Goal: Task Accomplishment & Management: Use online tool/utility

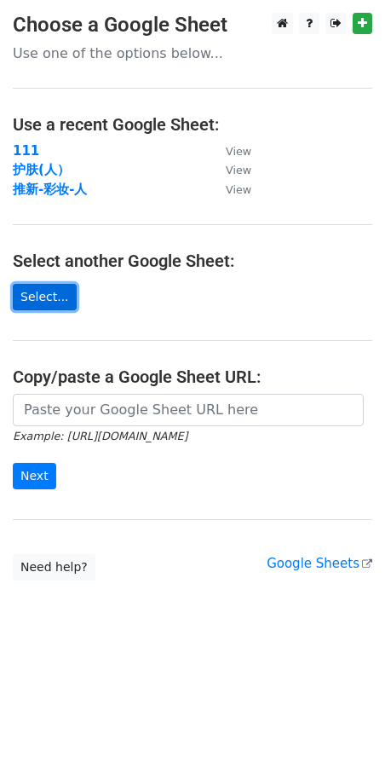
click at [47, 295] on link "Select..." at bounding box center [45, 297] width 64 height 26
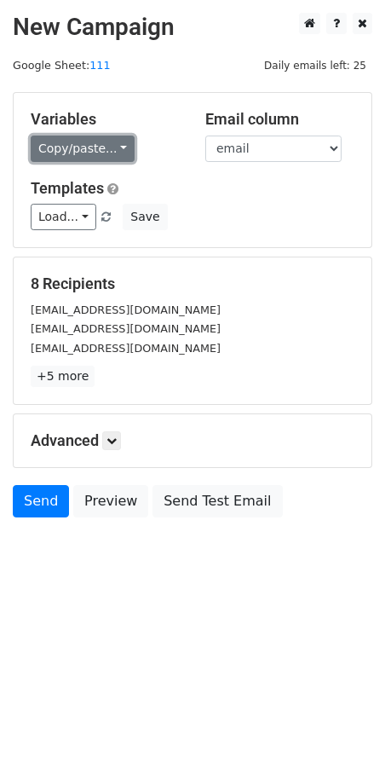
click at [91, 140] on link "Copy/paste..." at bounding box center [83, 149] width 104 height 26
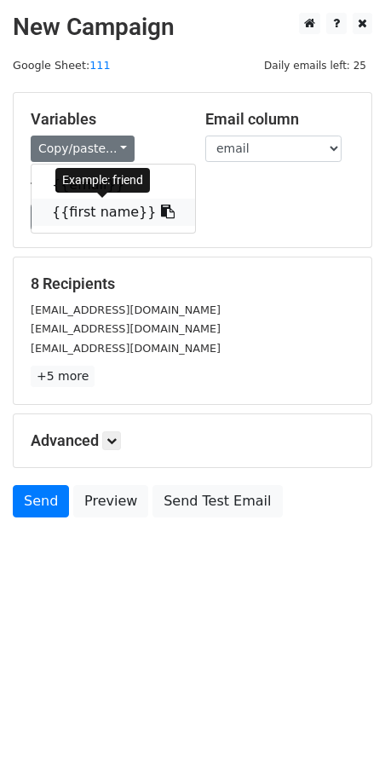
click at [107, 214] on link "{{first name}}" at bounding box center [114, 212] width 164 height 27
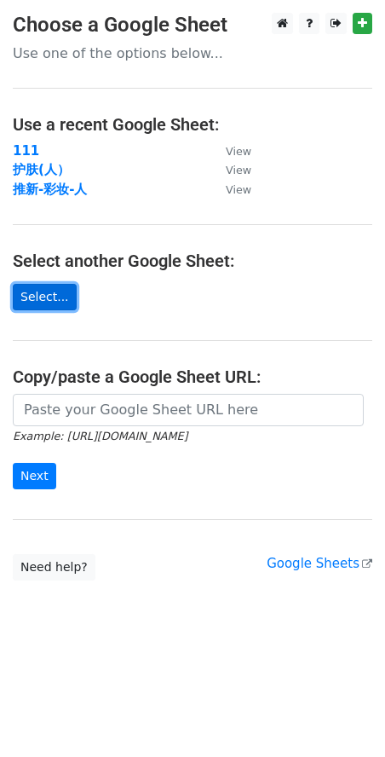
click at [49, 294] on link "Select..." at bounding box center [45, 297] width 64 height 26
click at [51, 286] on link "Select..." at bounding box center [45, 297] width 64 height 26
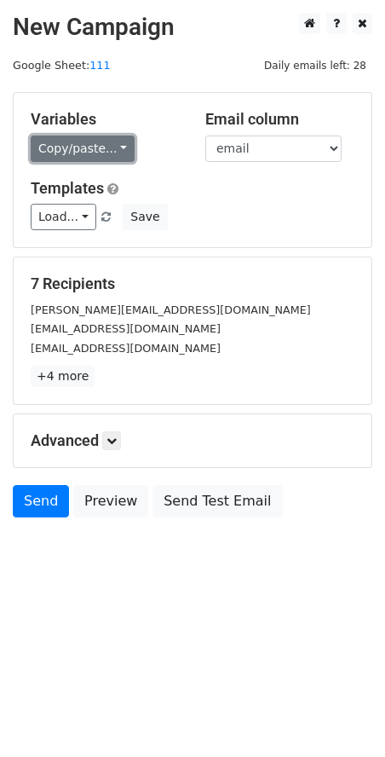
click at [90, 158] on link "Copy/paste..." at bounding box center [83, 149] width 104 height 26
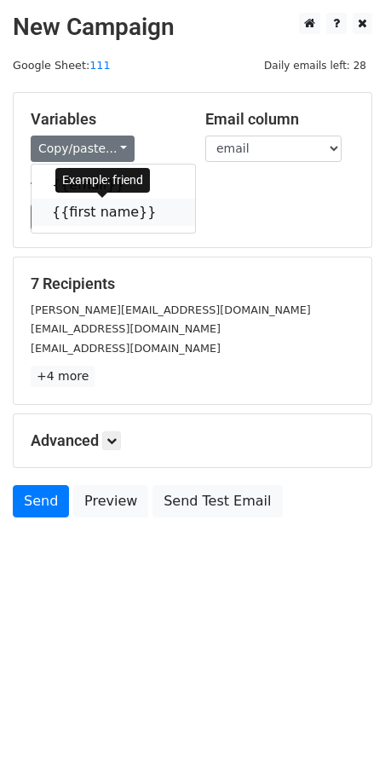
click at [124, 215] on link "{{first name}}" at bounding box center [114, 212] width 164 height 27
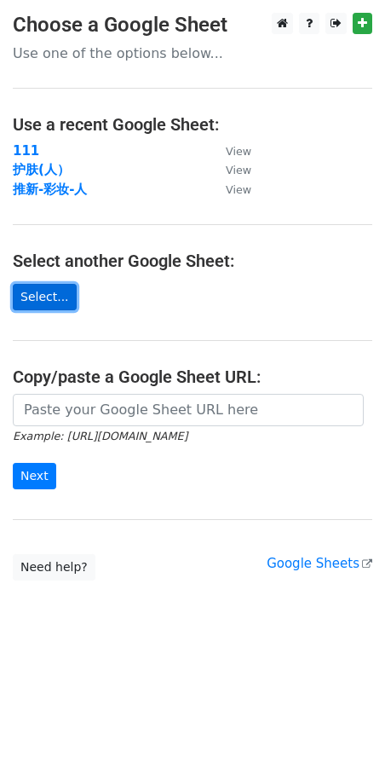
click at [19, 300] on link "Select..." at bounding box center [45, 297] width 64 height 26
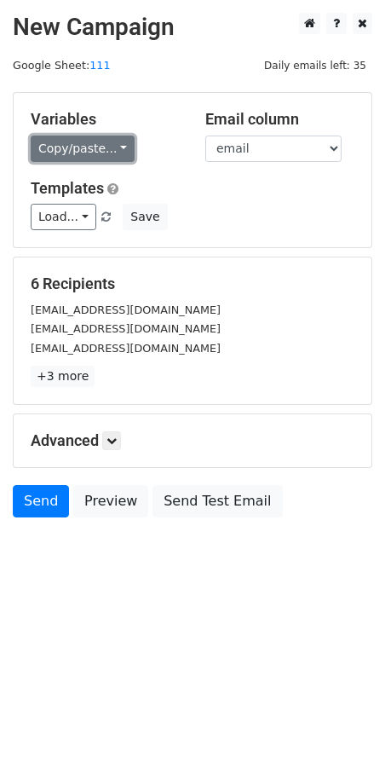
click at [112, 142] on link "Copy/paste..." at bounding box center [83, 149] width 104 height 26
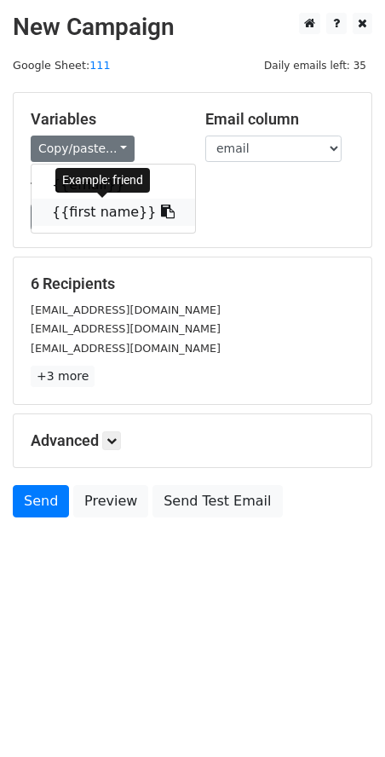
click at [95, 217] on link "{{first name}}" at bounding box center [114, 212] width 164 height 27
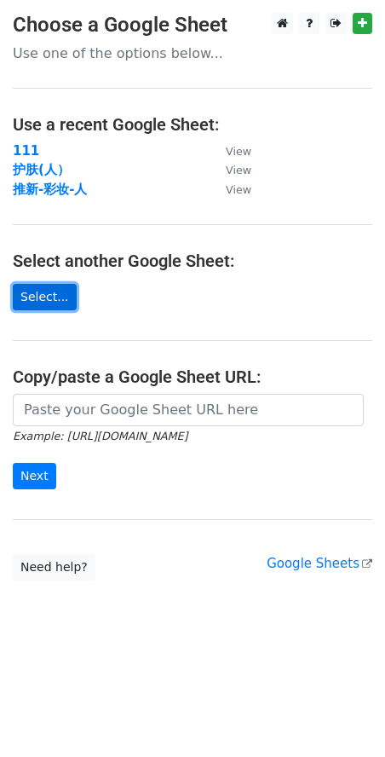
click at [31, 305] on link "Select..." at bounding box center [45, 297] width 64 height 26
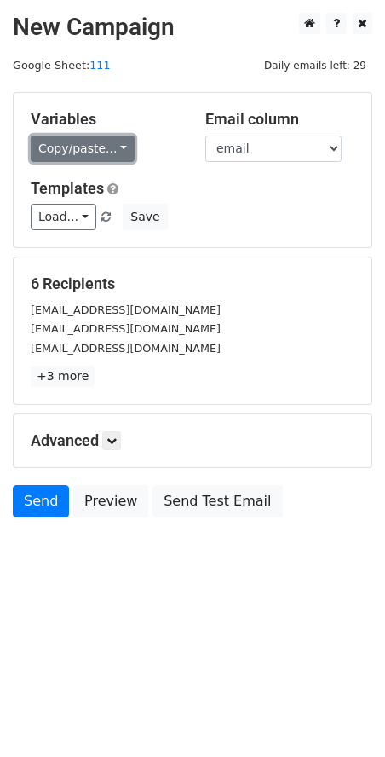
click at [105, 148] on link "Copy/paste..." at bounding box center [83, 149] width 104 height 26
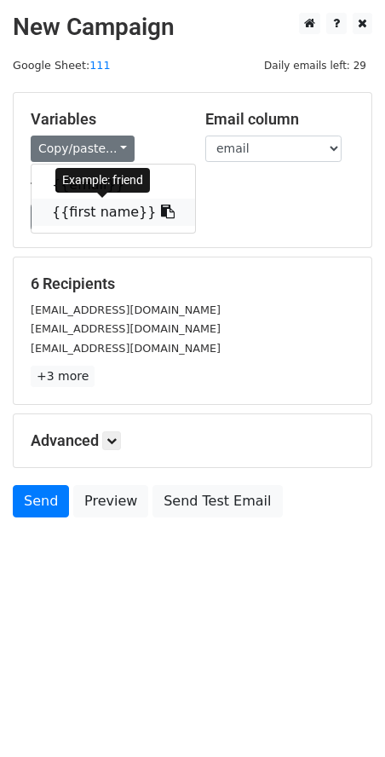
click at [84, 212] on link "{{first name}}" at bounding box center [114, 212] width 164 height 27
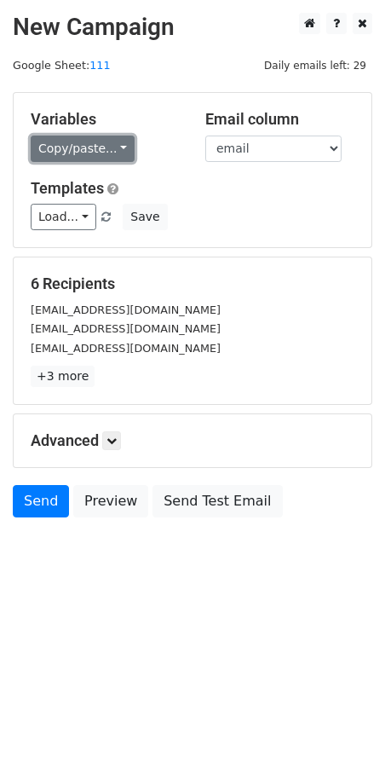
click at [107, 142] on link "Copy/paste..." at bounding box center [83, 149] width 104 height 26
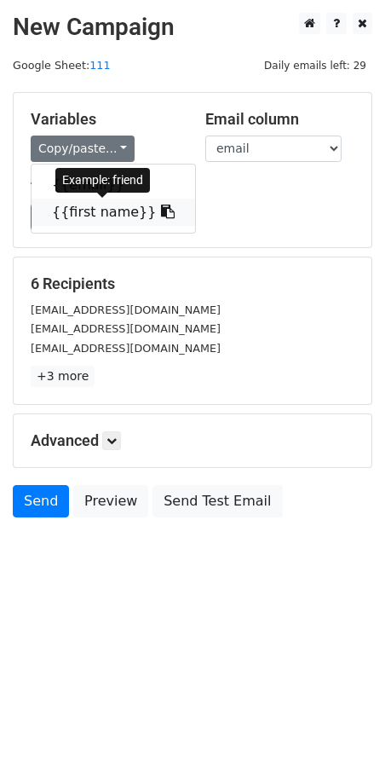
click at [110, 215] on link "{{first name}}" at bounding box center [114, 212] width 164 height 27
